Goal: Task Accomplishment & Management: Use online tool/utility

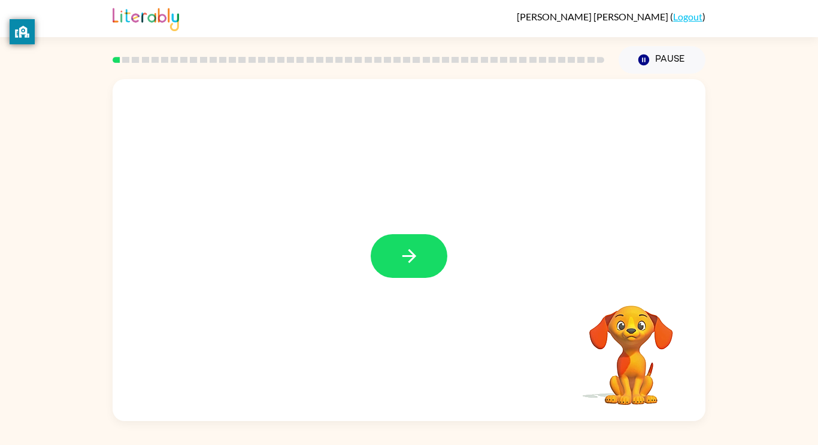
click at [397, 287] on div at bounding box center [409, 250] width 593 height 342
click at [387, 257] on div at bounding box center [409, 250] width 593 height 342
click at [389, 263] on button "button" at bounding box center [409, 256] width 77 height 44
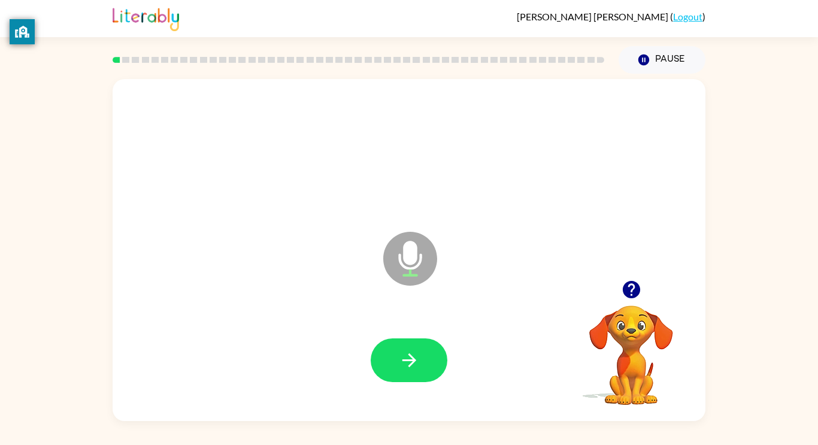
click at [414, 352] on icon "button" at bounding box center [409, 360] width 21 height 21
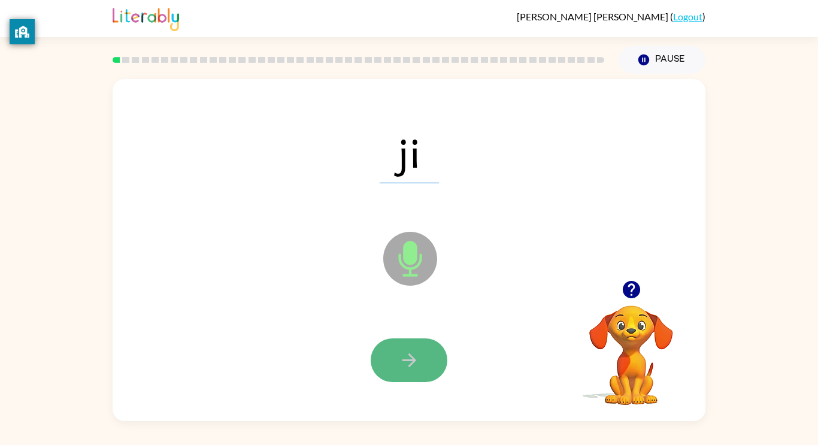
click at [414, 357] on icon "button" at bounding box center [409, 360] width 21 height 21
click at [416, 357] on icon "button" at bounding box center [409, 360] width 21 height 21
click at [416, 357] on div at bounding box center [409, 360] width 77 height 44
click at [401, 374] on button "button" at bounding box center [409, 360] width 77 height 44
click at [402, 378] on button "button" at bounding box center [409, 360] width 77 height 44
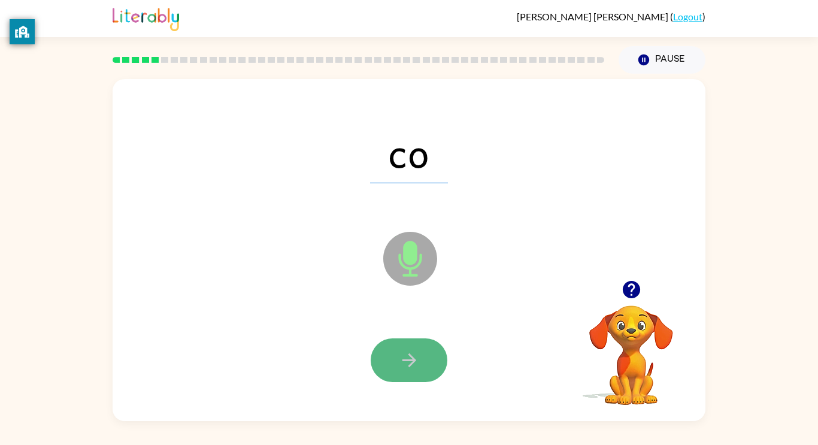
click at [411, 362] on icon "button" at bounding box center [409, 360] width 14 height 14
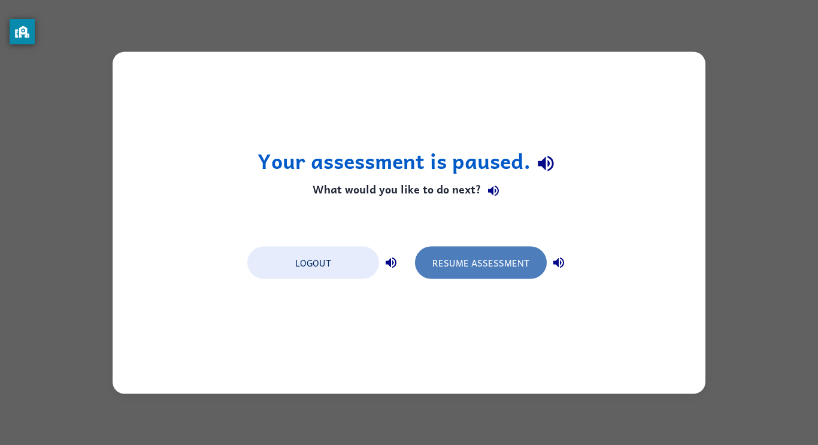
click at [454, 267] on button "Resume Assessment" at bounding box center [481, 262] width 132 height 32
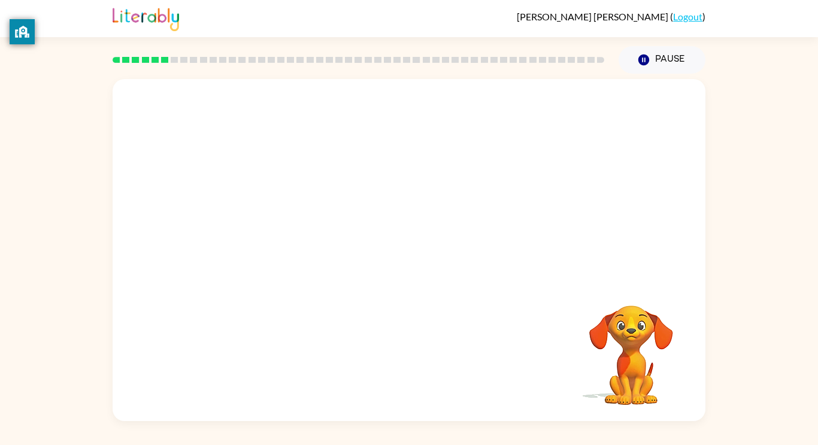
click at [472, 274] on div at bounding box center [409, 179] width 593 height 201
click at [635, 377] on video "Your browser must support playing .mp4 files to use Literably. Please try using…" at bounding box center [631, 347] width 120 height 120
click at [636, 331] on video "Your browser must support playing .mp4 files to use Literably. Please try using…" at bounding box center [631, 347] width 120 height 120
click at [389, 386] on div "Your browser must support playing .mp4 files to use Literably. Please try using…" at bounding box center [409, 250] width 593 height 342
click at [647, 62] on icon "button" at bounding box center [643, 59] width 11 height 11
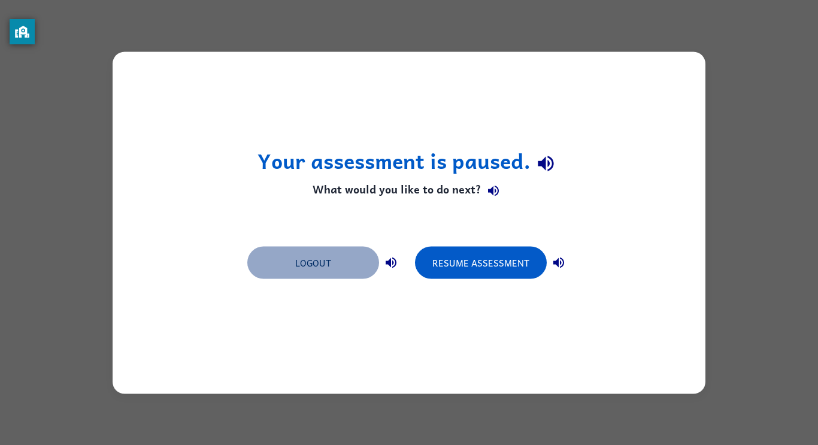
click at [319, 275] on button "Logout" at bounding box center [313, 262] width 132 height 32
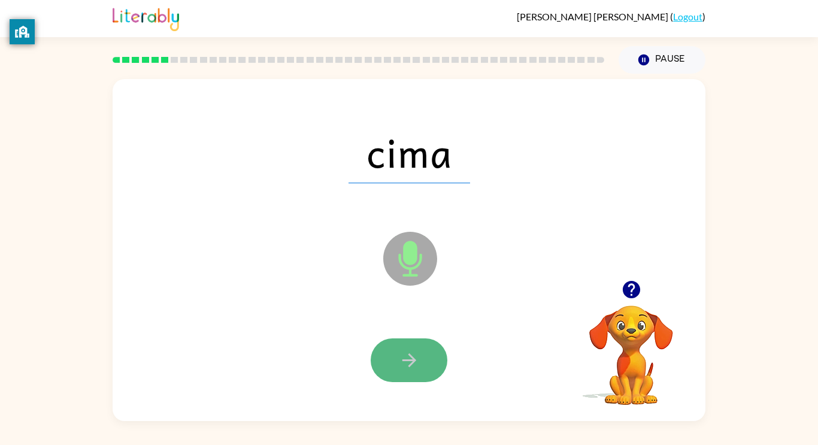
click at [423, 351] on button "button" at bounding box center [409, 360] width 77 height 44
click at [416, 379] on button "button" at bounding box center [409, 360] width 77 height 44
click at [416, 379] on div at bounding box center [409, 360] width 77 height 44
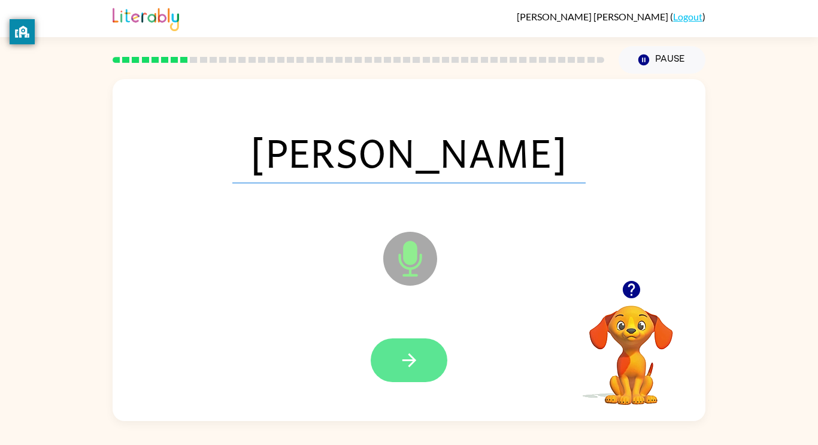
click at [414, 368] on icon "button" at bounding box center [409, 360] width 21 height 21
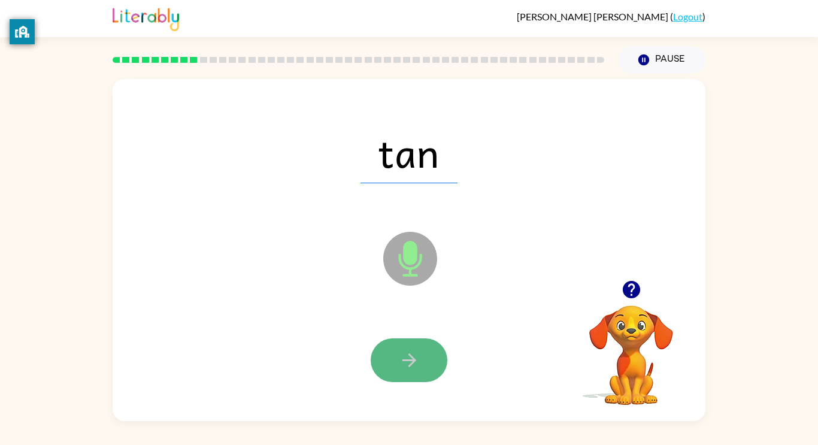
click at [432, 362] on button "button" at bounding box center [409, 360] width 77 height 44
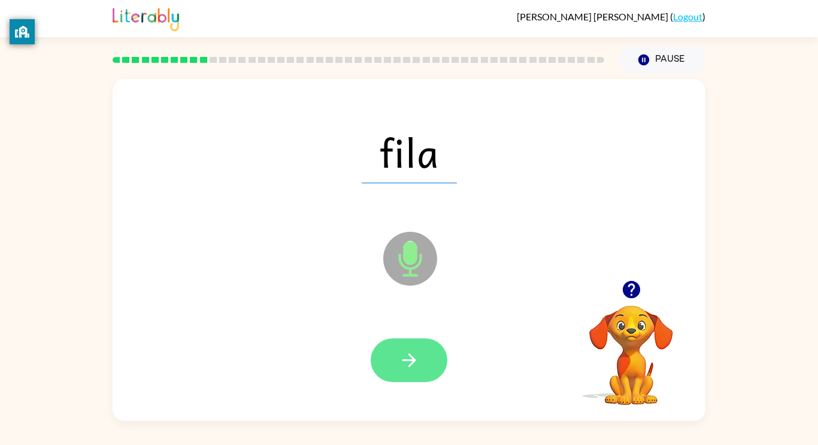
click at [428, 365] on button "button" at bounding box center [409, 360] width 77 height 44
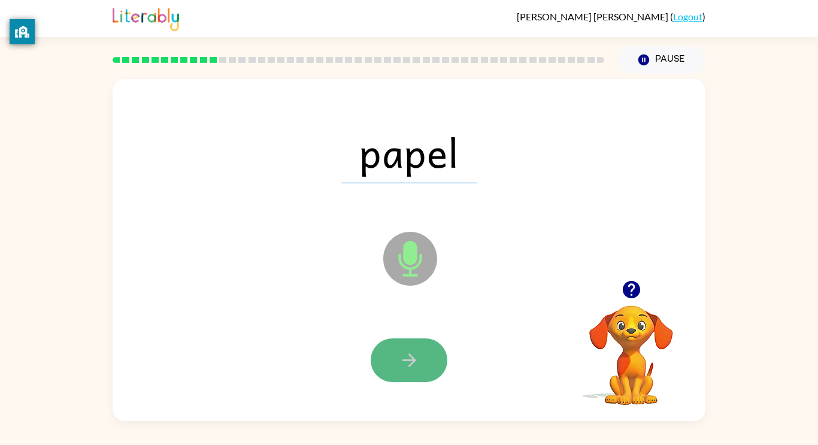
click at [431, 368] on button "button" at bounding box center [409, 360] width 77 height 44
click at [416, 353] on icon "button" at bounding box center [409, 360] width 21 height 21
click at [421, 361] on button "button" at bounding box center [409, 360] width 77 height 44
click at [419, 363] on icon "button" at bounding box center [409, 360] width 21 height 21
click at [421, 369] on button "button" at bounding box center [409, 360] width 77 height 44
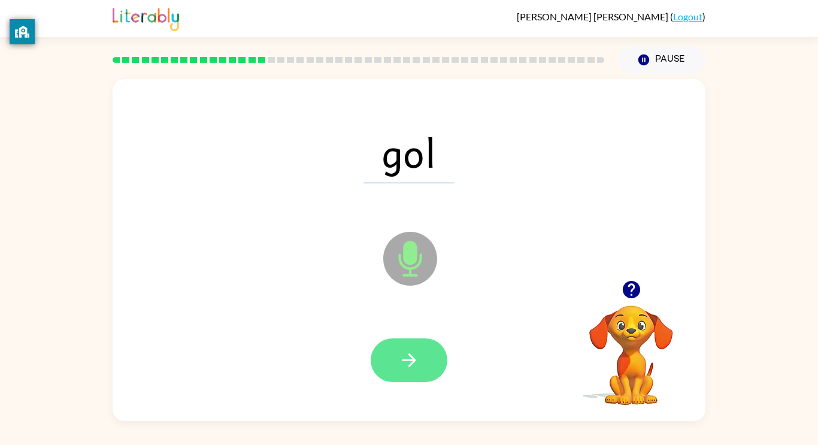
click at [429, 368] on button "button" at bounding box center [409, 360] width 77 height 44
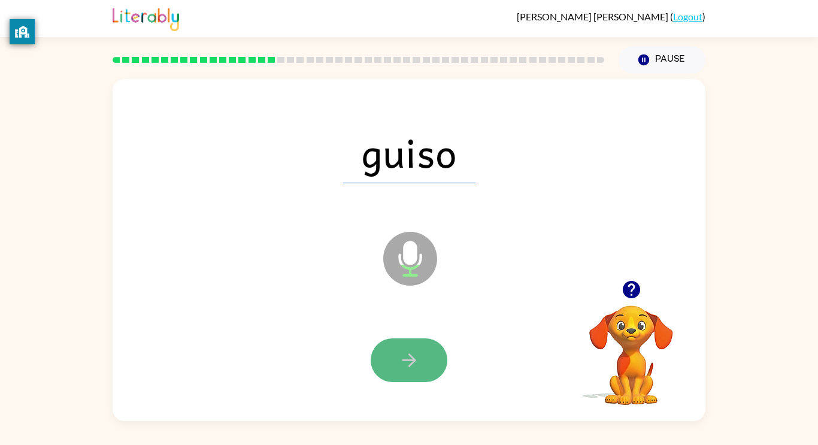
click at [429, 367] on button "button" at bounding box center [409, 360] width 77 height 44
click at [406, 357] on icon "button" at bounding box center [409, 360] width 21 height 21
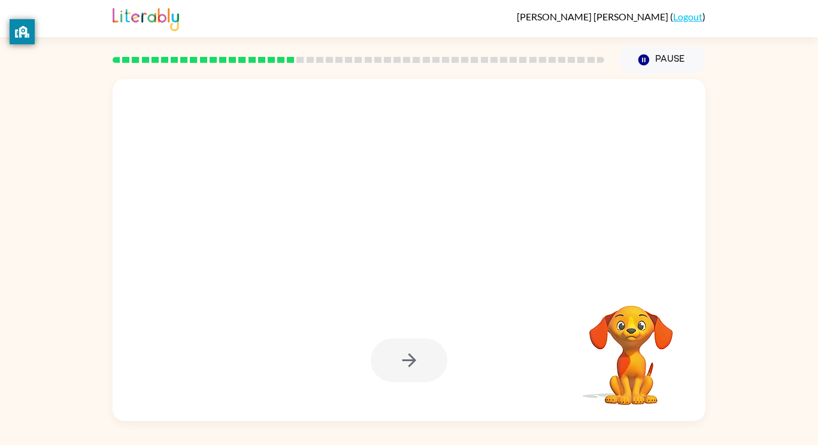
click at [406, 357] on div at bounding box center [409, 360] width 77 height 44
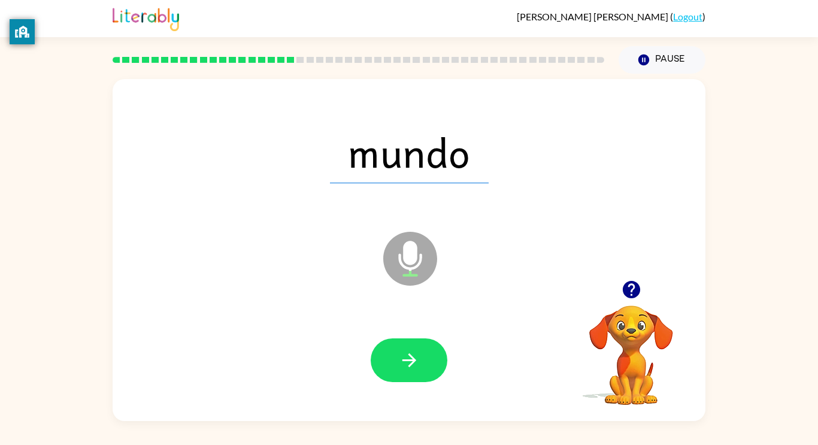
click at [406, 356] on icon "button" at bounding box center [409, 360] width 21 height 21
click at [406, 356] on div at bounding box center [409, 360] width 77 height 44
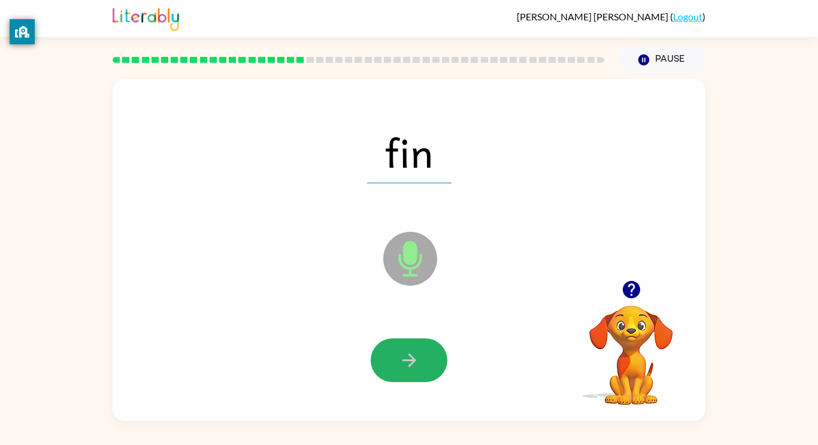
click at [432, 348] on button "button" at bounding box center [409, 360] width 77 height 44
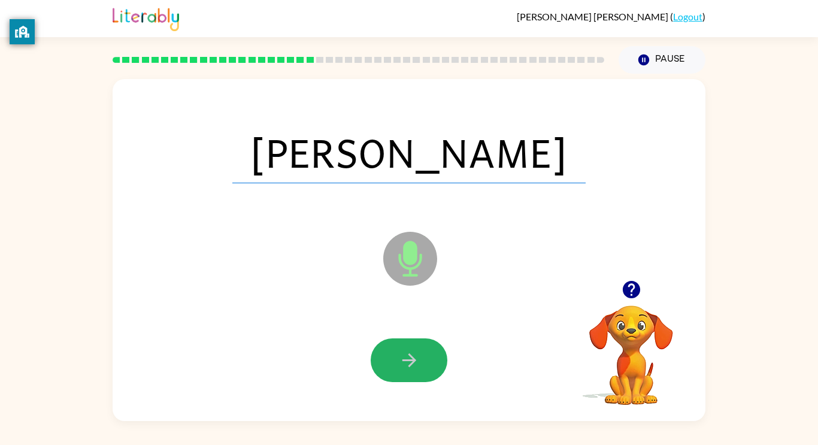
click at [432, 348] on button "button" at bounding box center [409, 360] width 77 height 44
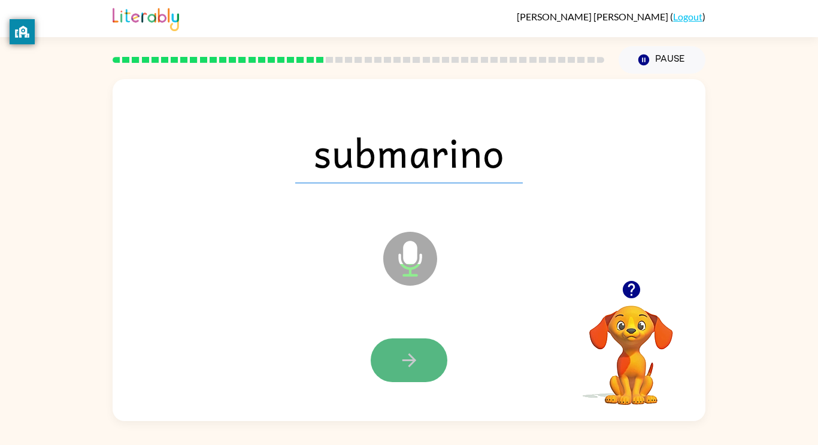
click at [432, 348] on button "button" at bounding box center [409, 360] width 77 height 44
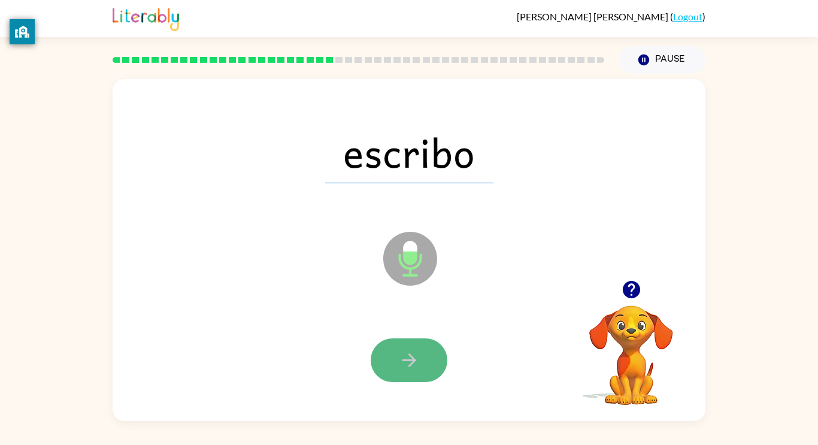
click at [432, 348] on button "button" at bounding box center [409, 360] width 77 height 44
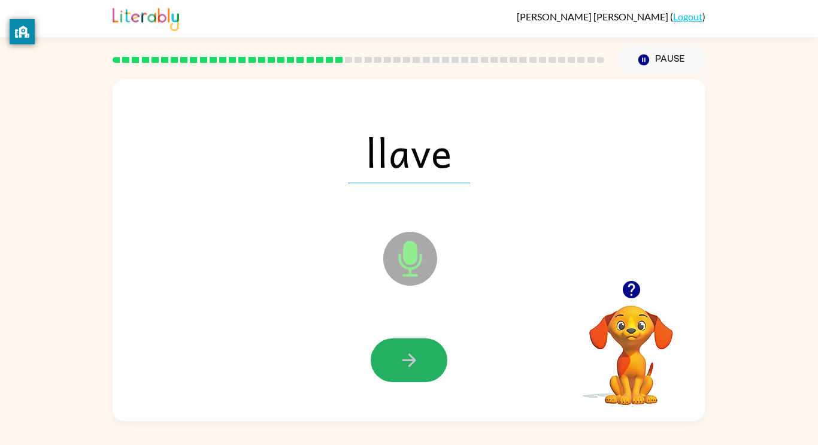
click at [432, 348] on button "button" at bounding box center [409, 360] width 77 height 44
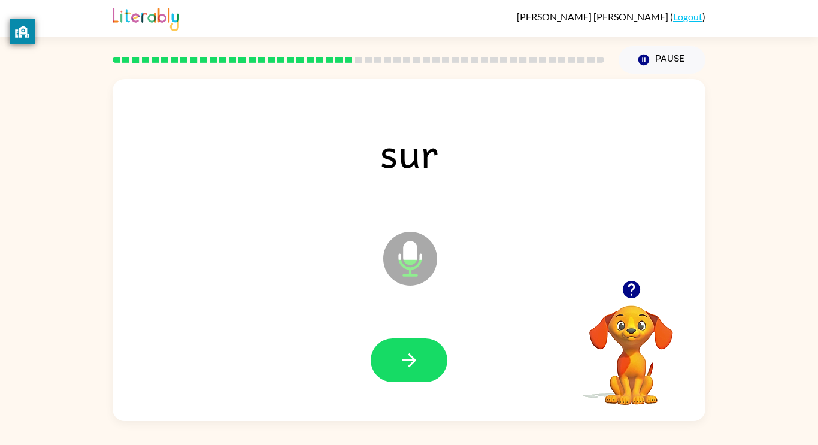
click at [432, 348] on button "button" at bounding box center [409, 360] width 77 height 44
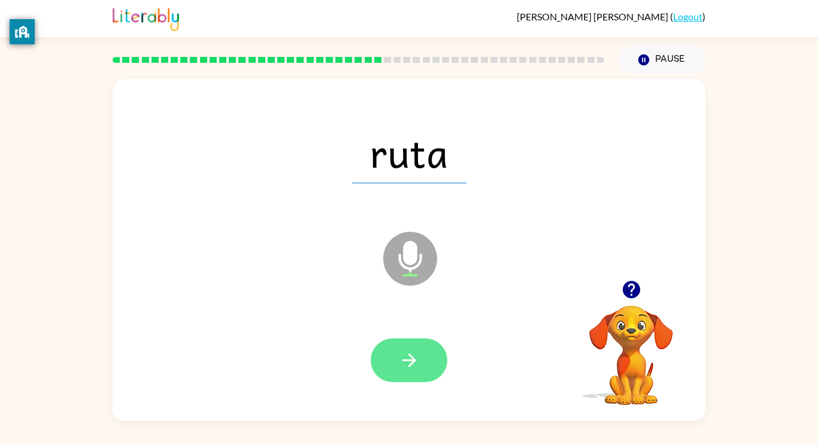
click at [436, 349] on button "button" at bounding box center [409, 360] width 77 height 44
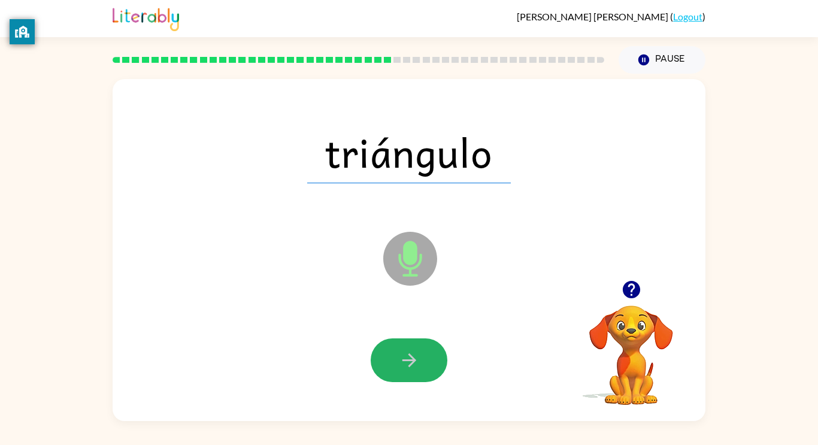
click at [407, 354] on icon "button" at bounding box center [409, 360] width 21 height 21
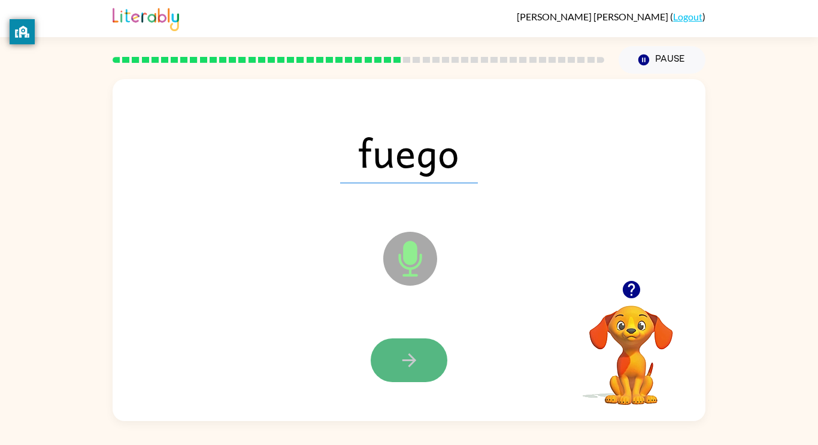
click at [414, 361] on icon "button" at bounding box center [409, 360] width 14 height 14
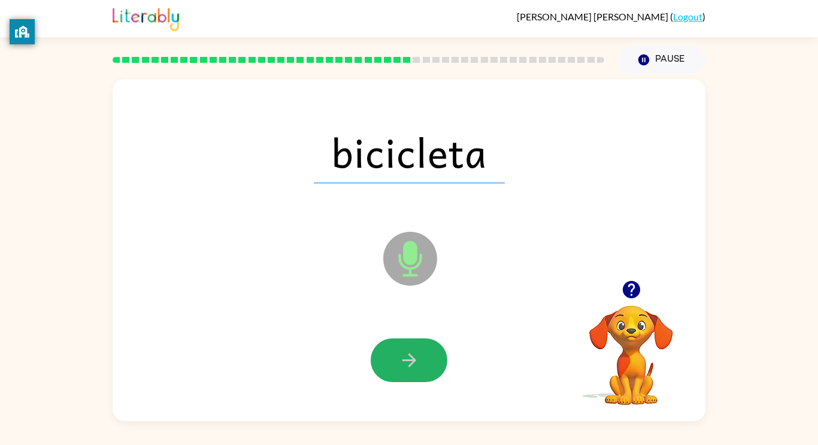
click at [414, 361] on icon "button" at bounding box center [409, 360] width 14 height 14
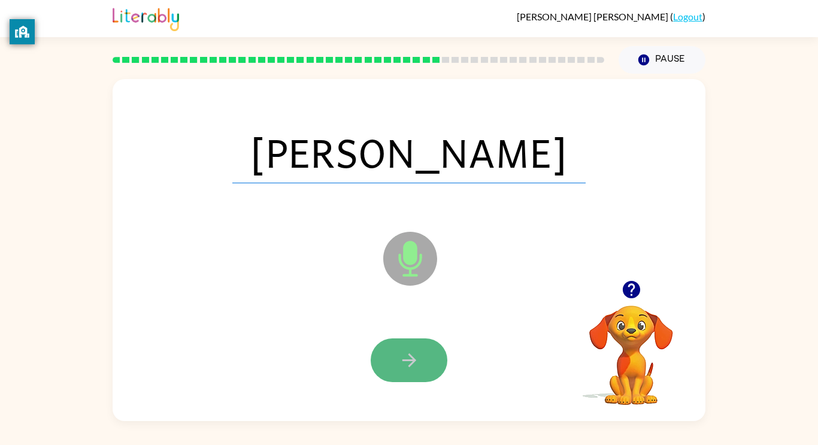
click at [415, 361] on icon "button" at bounding box center [409, 360] width 21 height 21
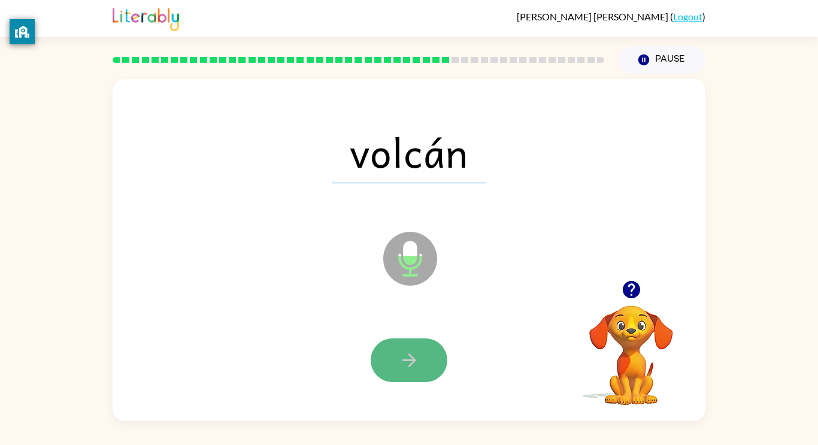
click at [414, 359] on icon "button" at bounding box center [409, 360] width 21 height 21
click at [401, 359] on icon "button" at bounding box center [409, 360] width 21 height 21
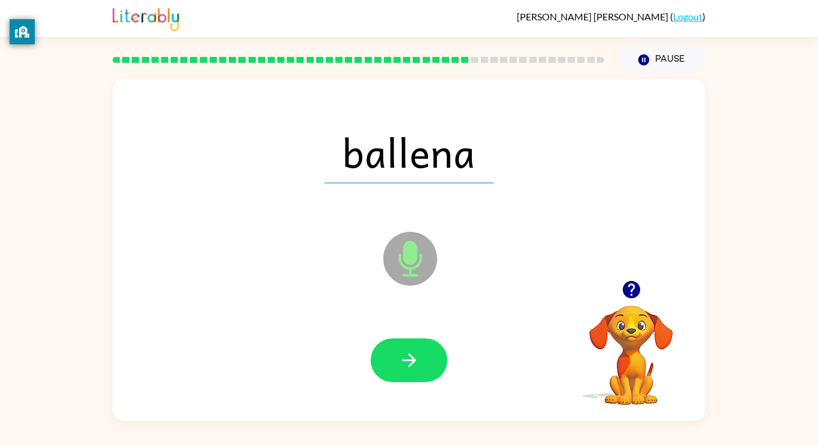
click at [456, 369] on div at bounding box center [409, 360] width 569 height 98
click at [436, 363] on button "button" at bounding box center [409, 360] width 77 height 44
drag, startPoint x: 436, startPoint y: 363, endPoint x: 817, endPoint y: 473, distance: 396.9
drag, startPoint x: 423, startPoint y: 355, endPoint x: 502, endPoint y: 356, distance: 79.0
click at [502, 356] on div at bounding box center [409, 360] width 569 height 98
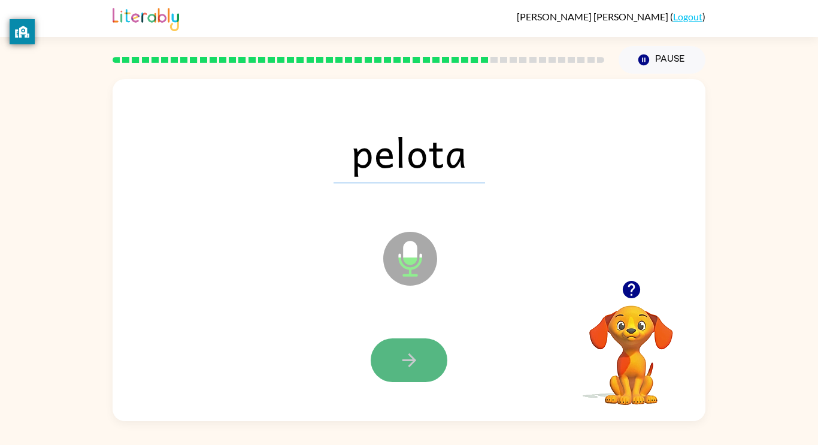
click at [422, 358] on button "button" at bounding box center [409, 360] width 77 height 44
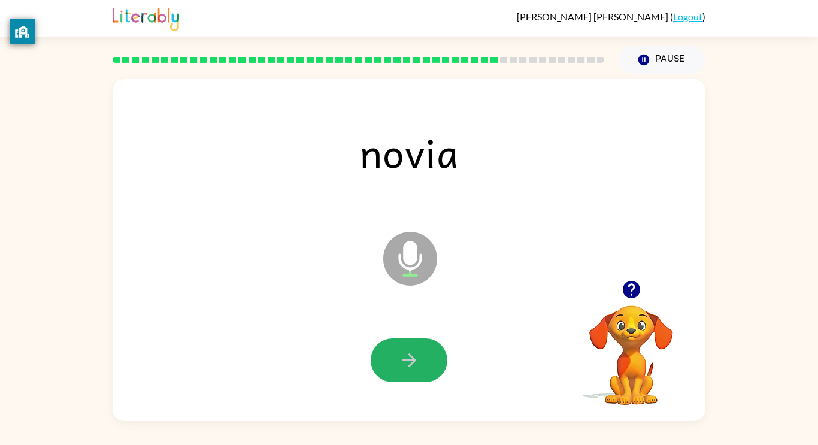
click at [422, 358] on button "button" at bounding box center [409, 360] width 77 height 44
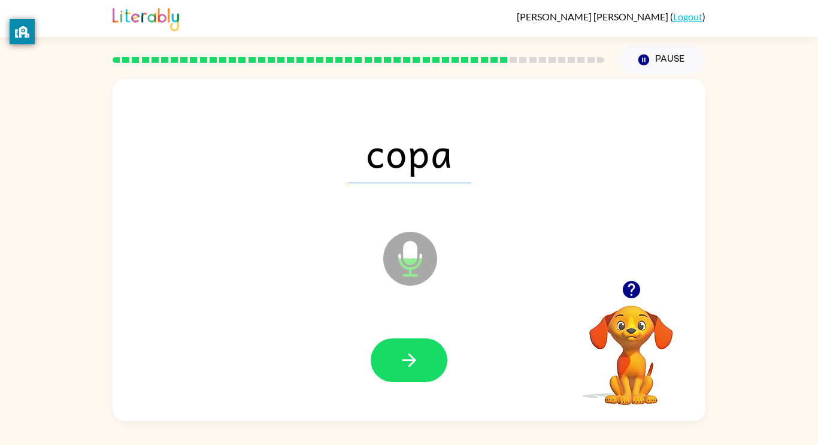
click at [422, 358] on button "button" at bounding box center [409, 360] width 77 height 44
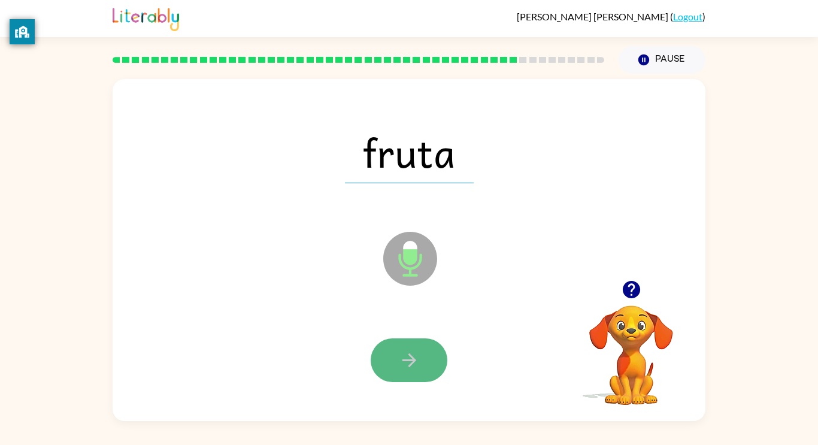
click at [429, 371] on button "button" at bounding box center [409, 360] width 77 height 44
click at [428, 369] on button "button" at bounding box center [409, 360] width 77 height 44
click at [428, 369] on div at bounding box center [409, 360] width 77 height 44
click at [402, 361] on icon "button" at bounding box center [409, 360] width 21 height 21
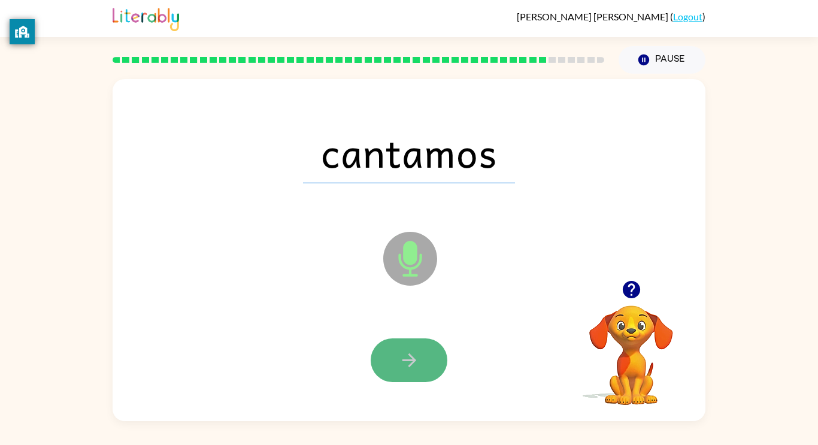
click at [412, 358] on icon "button" at bounding box center [409, 360] width 14 height 14
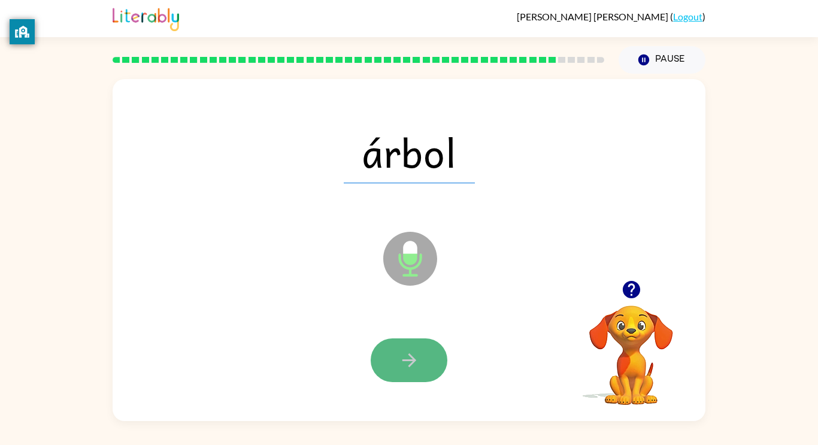
click at [412, 358] on icon "button" at bounding box center [409, 360] width 21 height 21
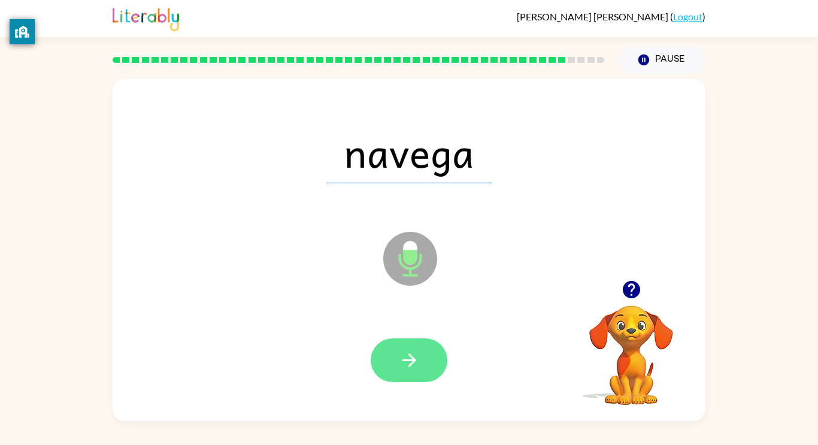
click at [413, 361] on icon "button" at bounding box center [409, 360] width 14 height 14
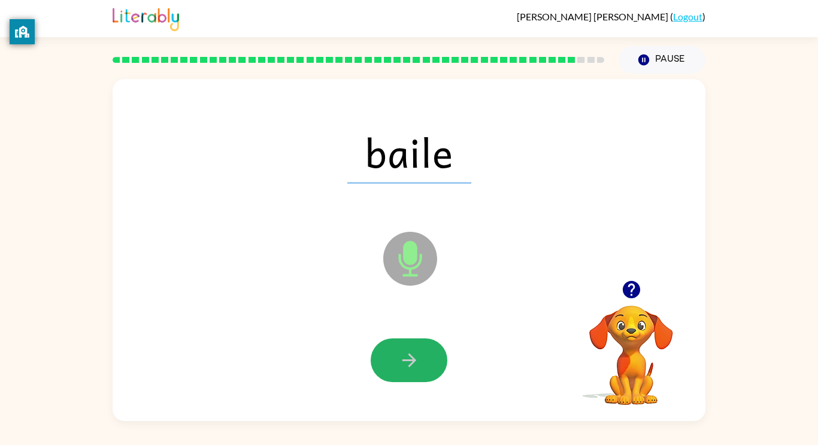
click at [413, 361] on icon "button" at bounding box center [409, 360] width 14 height 14
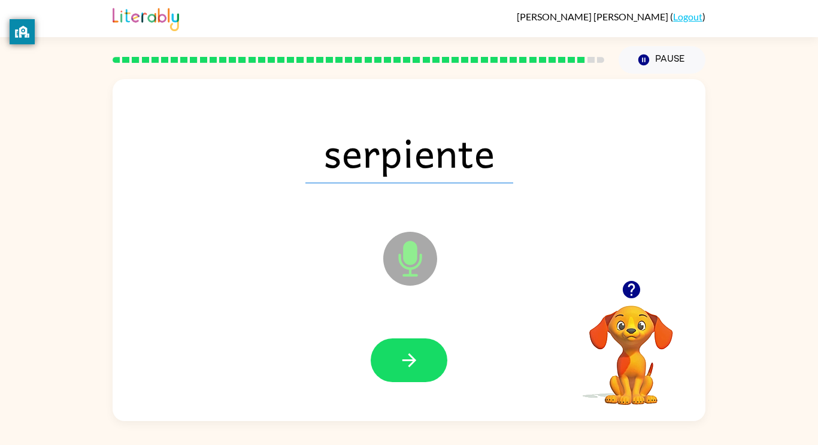
click at [413, 361] on icon "button" at bounding box center [409, 360] width 14 height 14
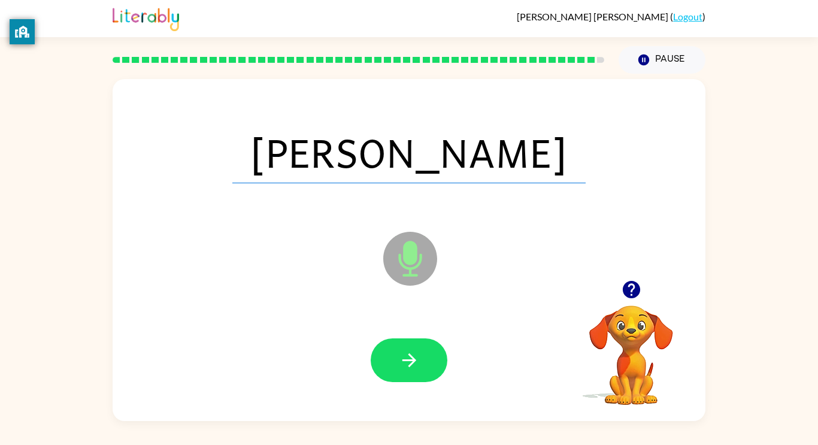
click at [413, 361] on icon "button" at bounding box center [409, 360] width 14 height 14
